Goal: Transaction & Acquisition: Purchase product/service

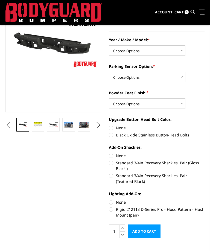
scroll to position [60, 0]
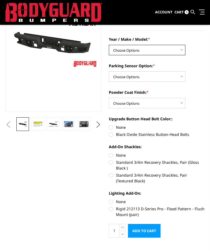
click at [177, 51] on select "Choose Options Chevrolet/GMC 20-24 2500 / 3500 Chevrolet/GMC 15-19 2500 / 3500 …" at bounding box center [147, 50] width 77 height 10
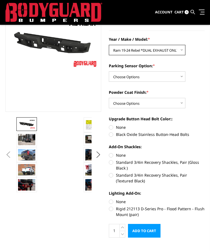
click at [179, 49] on select "Choose Options Chevrolet/GMC 20-24 2500 / 3500 Chevrolet/GMC 15-19 2500 / 3500 …" at bounding box center [147, 50] width 77 height 10
select select "1463"
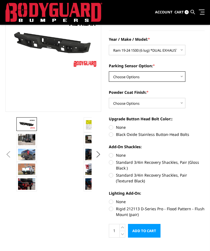
click at [178, 75] on select "Choose Options Yes - With sensor cutouts No - Without sensor cutouts" at bounding box center [147, 76] width 77 height 10
select select "564"
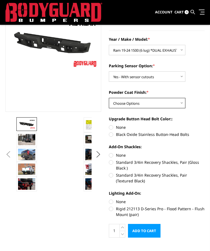
click at [179, 102] on select "Choose Options Bare metal (included) Texture black powder coat" at bounding box center [147, 103] width 77 height 10
select select "549"
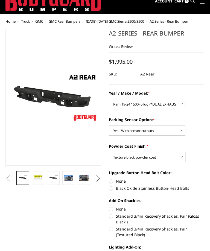
scroll to position [19, 0]
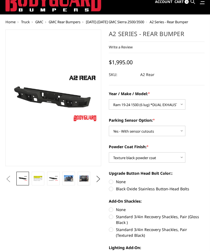
click at [84, 179] on img at bounding box center [83, 179] width 9 height 6
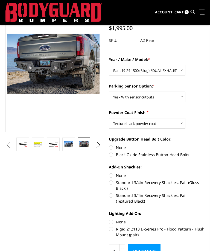
scroll to position [0, 0]
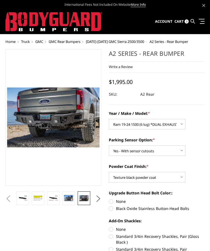
click at [9, 42] on span "Home" at bounding box center [10, 41] width 10 height 5
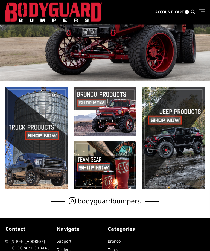
scroll to position [63, 0]
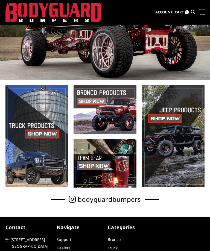
click at [40, 138] on span at bounding box center [36, 136] width 63 height 102
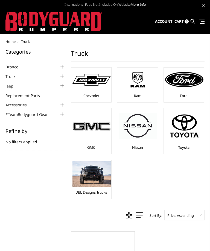
click at [139, 87] on img at bounding box center [138, 80] width 38 height 22
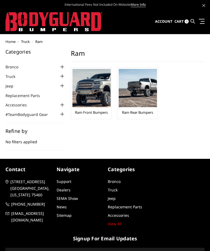
click at [95, 97] on img at bounding box center [91, 88] width 38 height 38
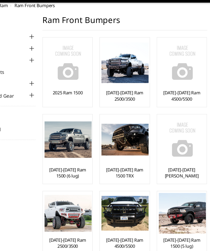
click at [72, 121] on img at bounding box center [91, 136] width 38 height 30
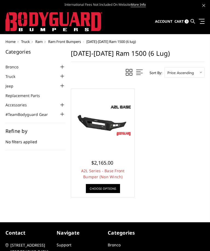
click at [118, 146] on div at bounding box center [102, 120] width 61 height 61
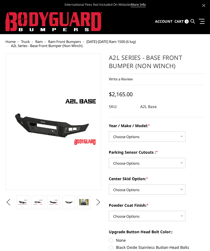
click at [85, 204] on img at bounding box center [83, 202] width 9 height 6
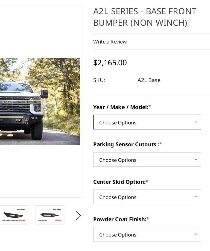
click at [139, 117] on select "Choose Options Chevrolet 15-19 2500 / 3500 Chevrolet 19-21 1500 Chevrolet 15-20…" at bounding box center [147, 122] width 77 height 10
select select "4303"
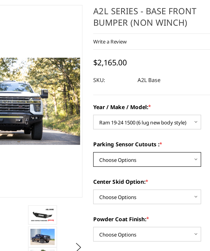
click at [137, 143] on select "Choose Options Yes - I have front parking sensors No - I do NOT have parking se…" at bounding box center [147, 148] width 77 height 10
select select "4287"
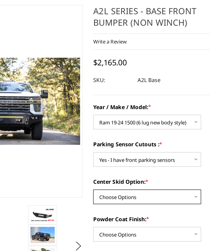
click at [135, 170] on select "Choose Options Single Light Bar Cutout" at bounding box center [147, 175] width 77 height 10
select select "4304"
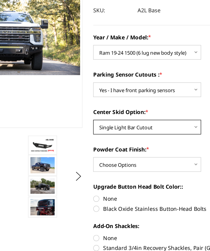
scroll to position [26, 0]
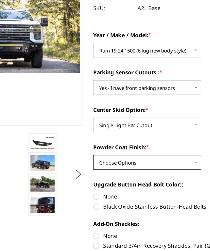
click at [137, 170] on select "Choose Options Bare metal (included) Texture Black Powder Coat" at bounding box center [147, 175] width 77 height 10
select select "4286"
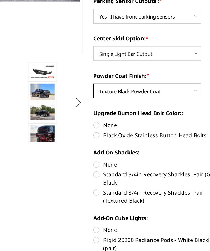
scroll to position [77, 0]
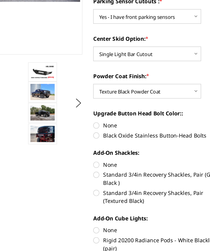
click at [109, 153] on label "Black Oxide Stainless Button-Head Bolts" at bounding box center [157, 156] width 96 height 6
click at [205, 146] on input "Black Oxide Stainless Button-Head Bolts" at bounding box center [205, 146] width 0 height 0
radio input "true"
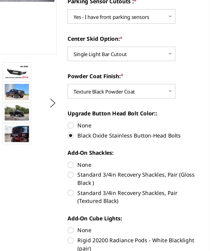
click at [109, 181] on label "Standard 3/4in Recovery Shackles, Pair (Gloss Black )" at bounding box center [157, 186] width 96 height 11
click at [205, 174] on input "Standard 3/4in Recovery Shackles, Pair (Gloss Black )" at bounding box center [205, 174] width 0 height 0
radio input "true"
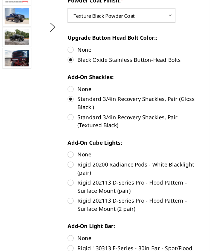
scroll to position [135, 0]
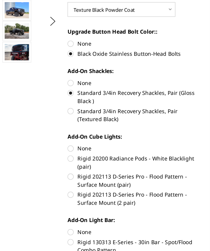
click at [109, 196] on label "Rigid 202113 D-Series Pro - Flood Pattern - Surface Mount (2 pair)" at bounding box center [157, 201] width 96 height 11
click at [205, 183] on input "Rigid 202113 D-Series Pro - Flood Pattern - Surface Mount (2 pair)" at bounding box center [205, 183] width 0 height 0
radio input "true"
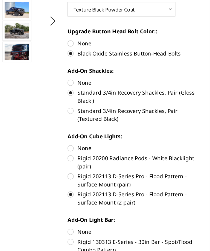
click at [109, 229] on label "Rigid 130313 E-Series - 30in Bar - Spot/Flood Combo Pattern" at bounding box center [157, 234] width 96 height 11
click at [205, 222] on input "Rigid 130313 E-Series - 30in Bar - Spot/Flood Combo Pattern" at bounding box center [205, 222] width 0 height 0
radio input "true"
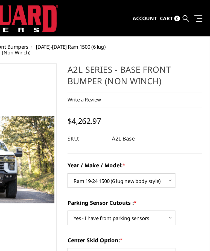
scroll to position [0, 0]
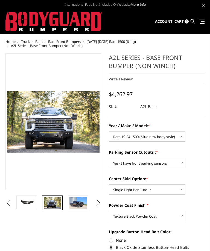
click at [80, 207] on img at bounding box center [77, 202] width 17 height 11
